Goal: Task Accomplishment & Management: Use online tool/utility

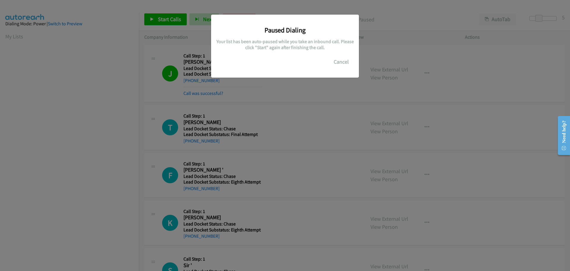
scroll to position [63, 0]
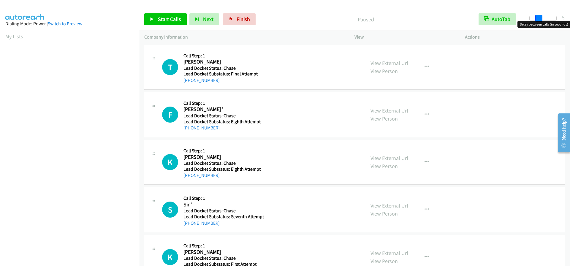
drag, startPoint x: 531, startPoint y: 18, endPoint x: 540, endPoint y: 18, distance: 8.9
click at [540, 18] on span at bounding box center [539, 18] width 7 height 7
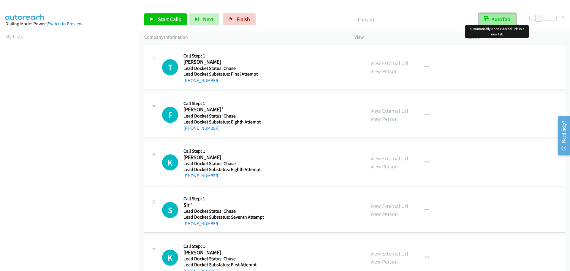
click at [511, 20] on button "AutoTab" at bounding box center [497, 19] width 37 height 12
click at [179, 20] on span "Start Calls" at bounding box center [169, 19] width 23 height 7
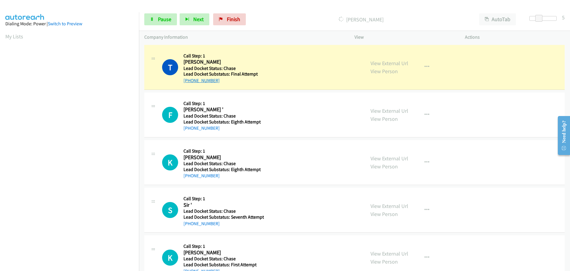
drag, startPoint x: 220, startPoint y: 83, endPoint x: 190, endPoint y: 81, distance: 30.1
click at [190, 81] on div "[PHONE_NUMBER]" at bounding box center [223, 80] width 79 height 7
copy link "906-827-3178"
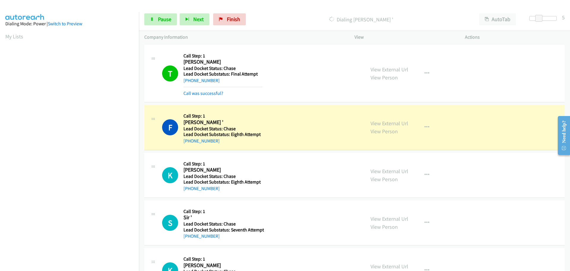
scroll to position [63, 0]
drag, startPoint x: 227, startPoint y: 143, endPoint x: 190, endPoint y: 141, distance: 36.9
click at [190, 141] on div "[PHONE_NUMBER]" at bounding box center [223, 140] width 79 height 7
copy link "617-448-0528"
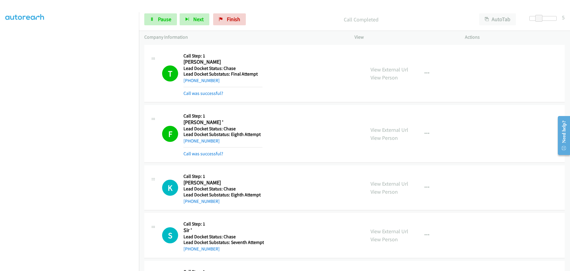
drag, startPoint x: 217, startPoint y: 201, endPoint x: 190, endPoint y: 206, distance: 27.7
click at [190, 206] on div "K Callback Scheduled Call Step: 1 Kaz Henderson America/Chicago Lead Docket Sta…" at bounding box center [354, 187] width 421 height 45
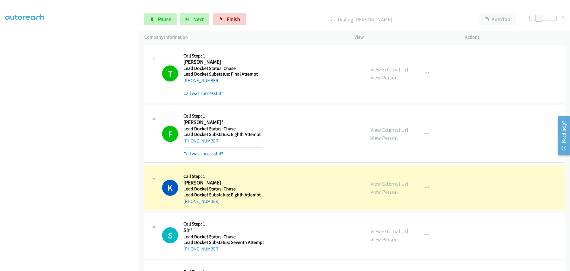
copy link "726-228-1760"
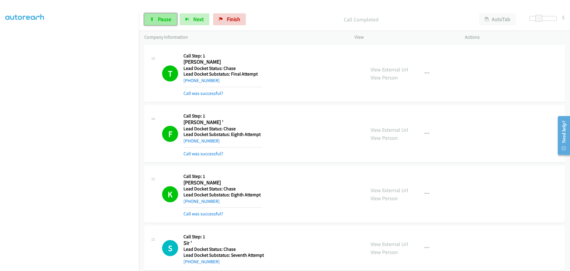
click at [162, 18] on span "Pause" at bounding box center [164, 19] width 13 height 7
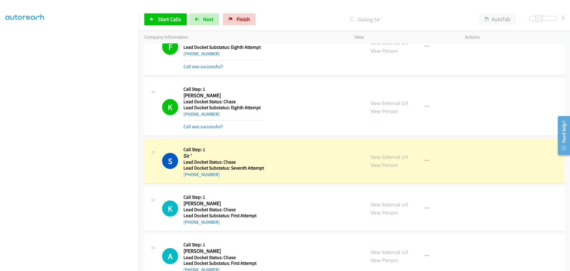
scroll to position [89, 0]
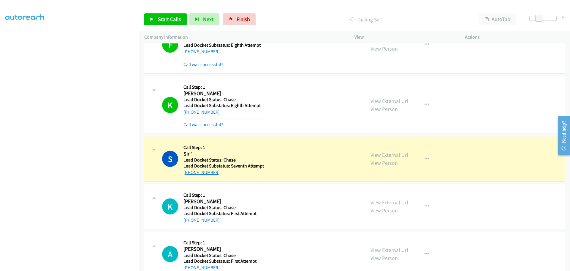
drag, startPoint x: 220, startPoint y: 173, endPoint x: 190, endPoint y: 172, distance: 30.6
click at [190, 172] on div "[PHONE_NUMBER]" at bounding box center [224, 172] width 81 height 7
copy link "504-583-1057"
